Goal: Navigation & Orientation: Find specific page/section

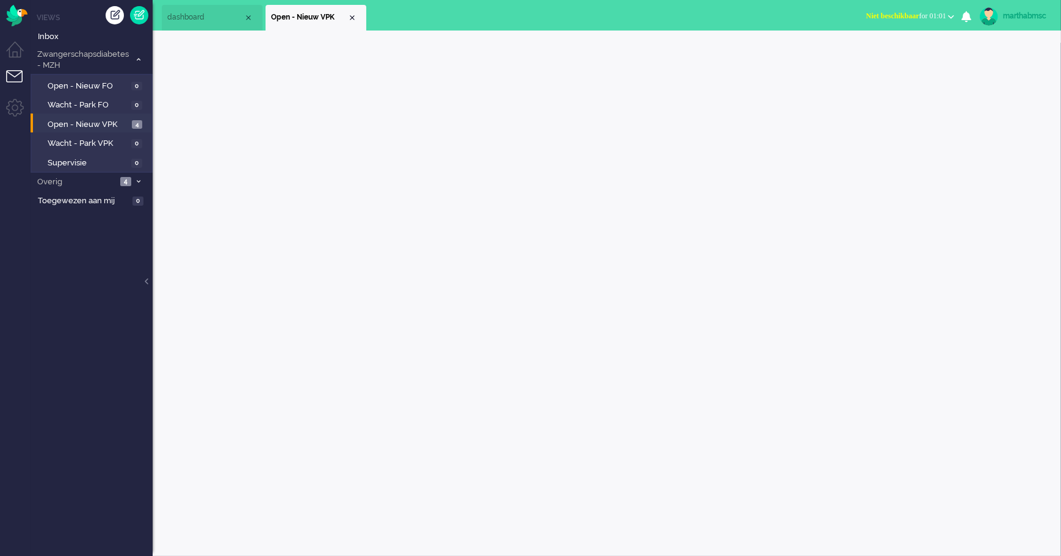
click at [76, 126] on span "Open - Nieuw VPK" at bounding box center [88, 125] width 81 height 12
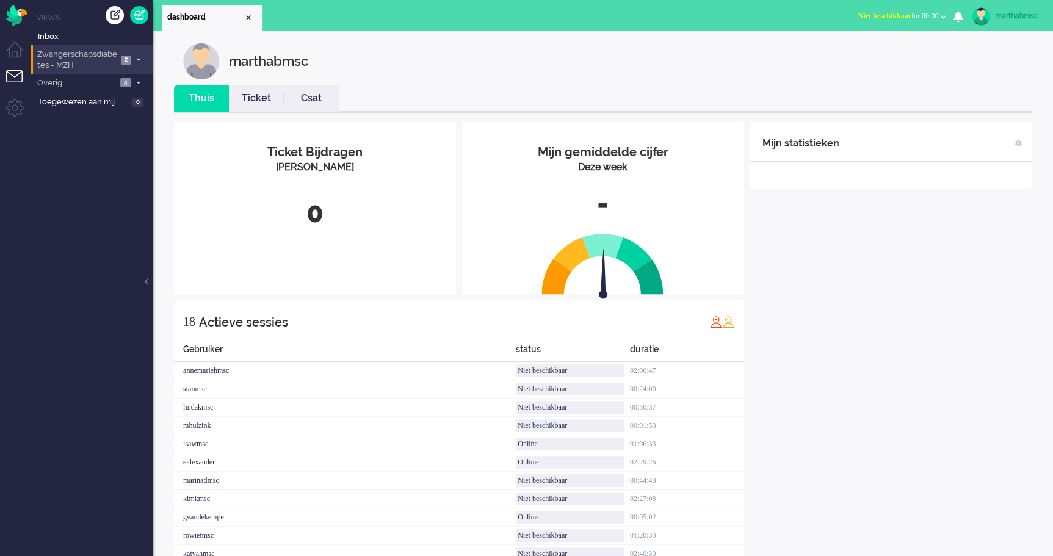
click at [76, 55] on span "Zwangerschapsdiabetes - MZH" at bounding box center [76, 60] width 82 height 23
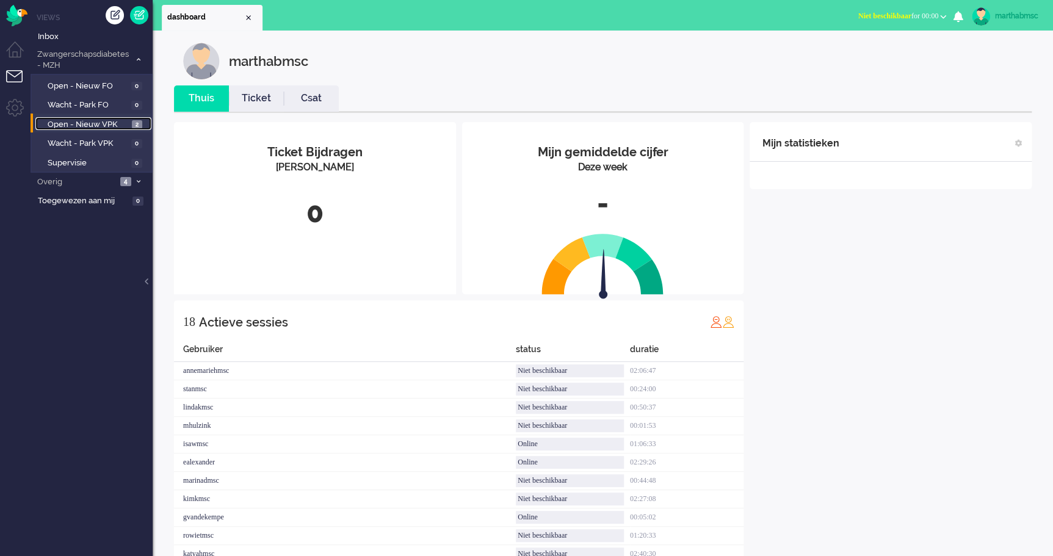
click at [70, 125] on span "Open - Nieuw VPK" at bounding box center [88, 125] width 81 height 12
